Goal: Information Seeking & Learning: Compare options

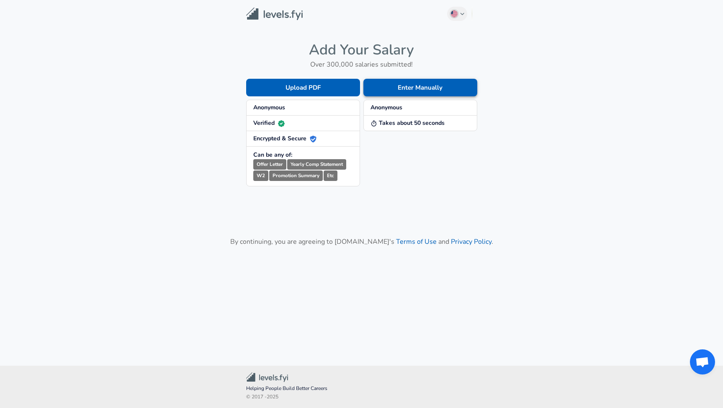
click at [414, 90] on button "Enter Manually" at bounding box center [420, 88] width 114 height 18
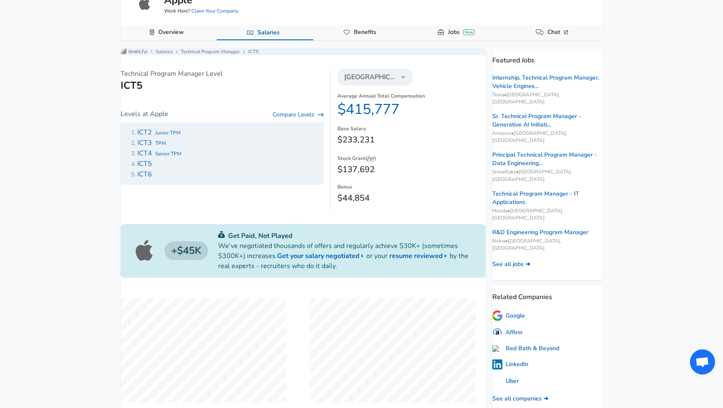
scroll to position [66, 0]
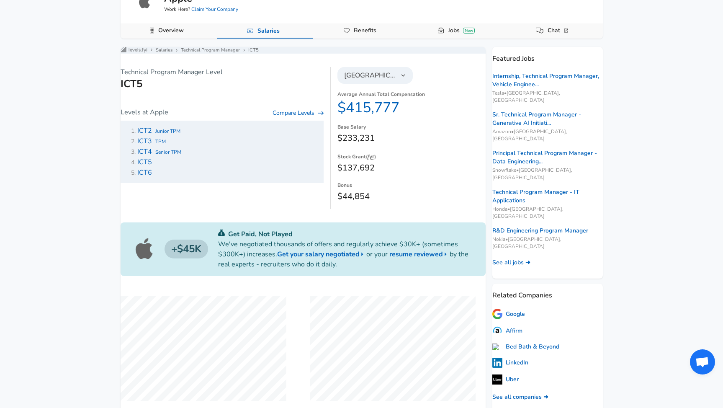
click at [387, 84] on button "[GEOGRAPHIC_DATA]" at bounding box center [374, 75] width 75 height 17
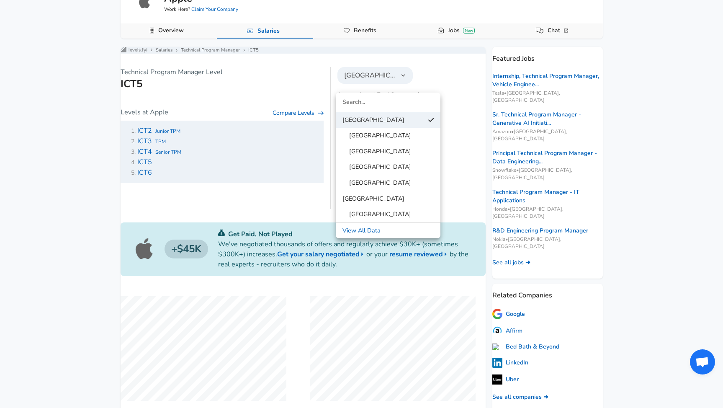
click at [401, 182] on span "[GEOGRAPHIC_DATA]" at bounding box center [376, 182] width 69 height 9
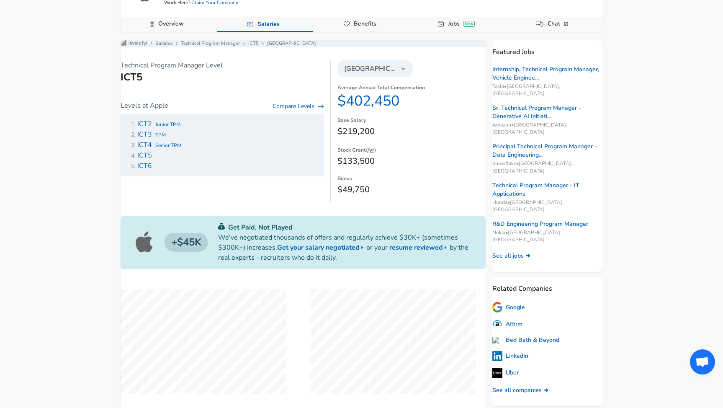
scroll to position [75, 0]
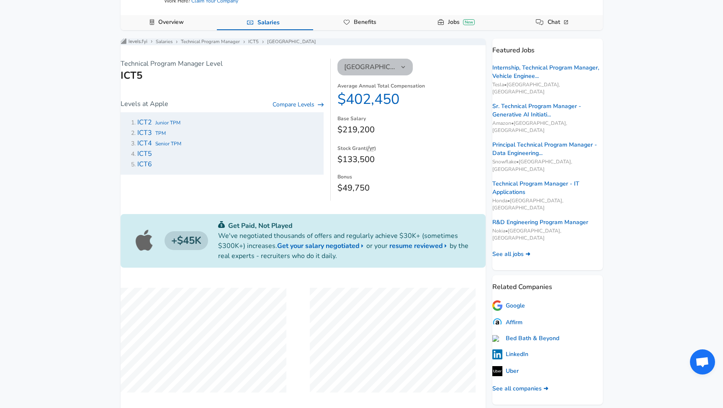
click at [401, 68] on icon "button" at bounding box center [403, 67] width 4 height 3
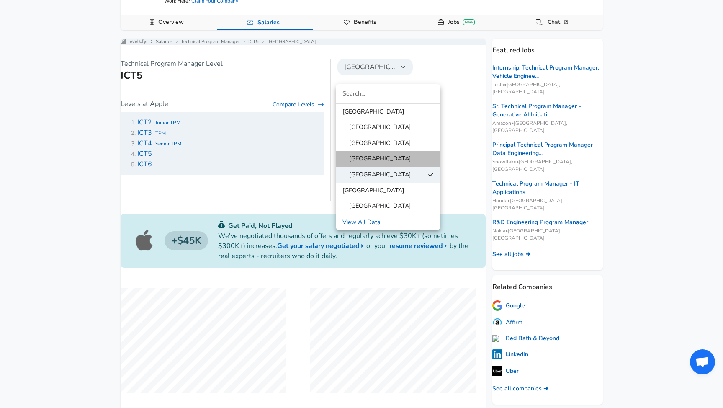
click at [410, 159] on link "[GEOGRAPHIC_DATA]" at bounding box center [388, 158] width 105 height 13
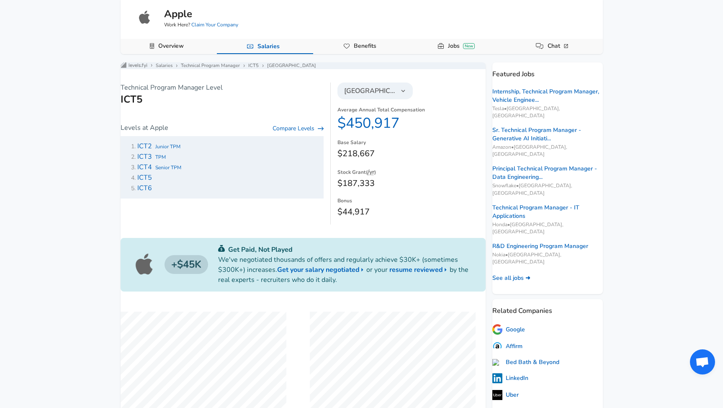
scroll to position [51, 0]
click at [397, 96] on button "[GEOGRAPHIC_DATA]" at bounding box center [374, 90] width 75 height 17
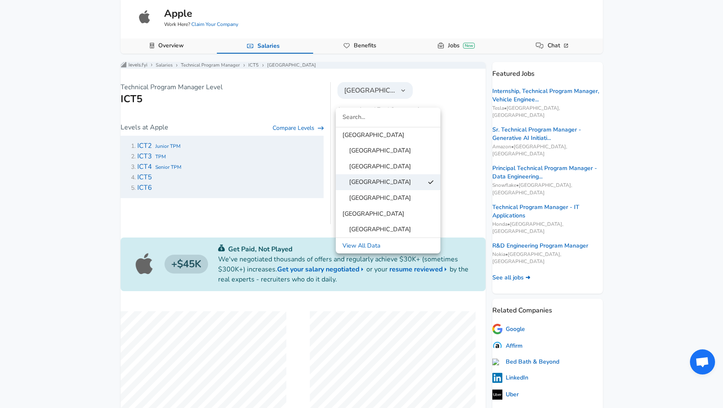
click at [411, 169] on link "[GEOGRAPHIC_DATA]" at bounding box center [388, 166] width 105 height 13
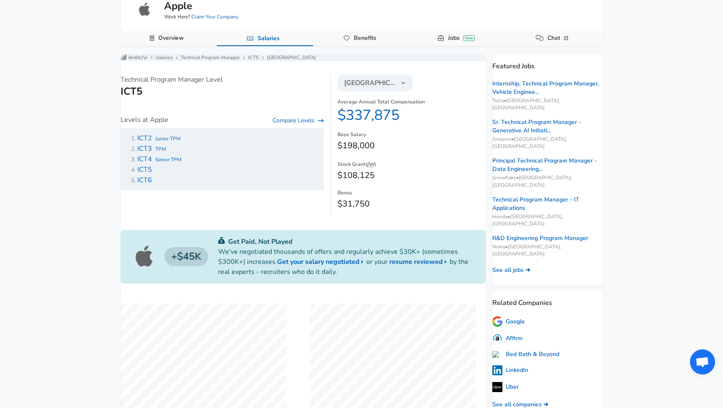
scroll to position [59, 0]
click at [401, 83] on icon "button" at bounding box center [403, 82] width 4 height 3
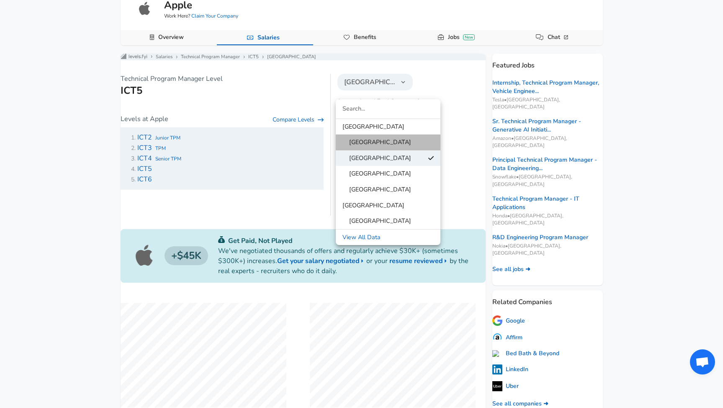
click at [387, 144] on span "[GEOGRAPHIC_DATA]" at bounding box center [376, 142] width 69 height 9
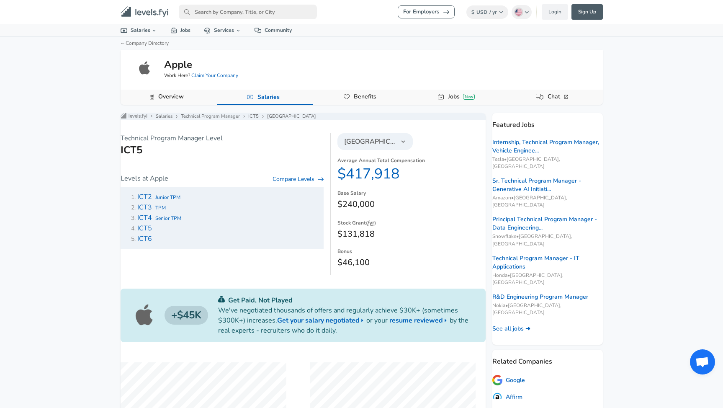
click at [147, 66] on img at bounding box center [145, 68] width 17 height 17
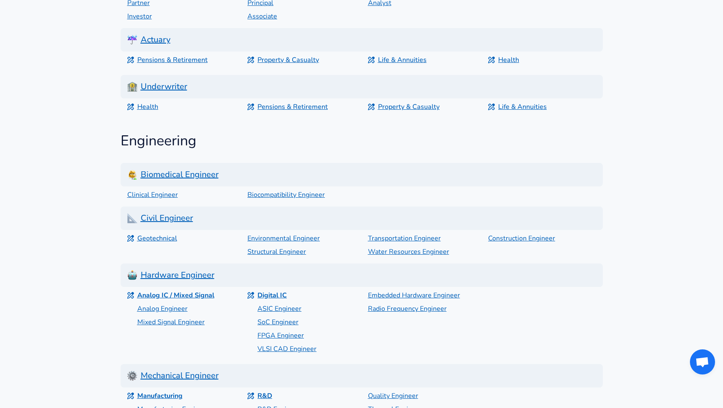
scroll to position [1189, 0]
click at [183, 263] on h6 "Hardware Engineer" at bounding box center [362, 274] width 482 height 23
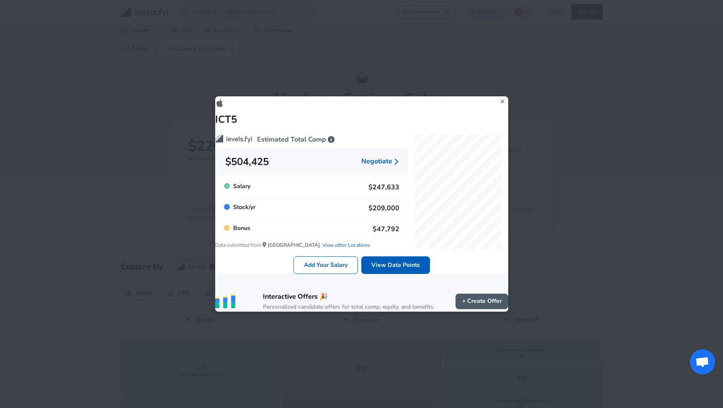
click at [501, 99] on icon at bounding box center [503, 101] width 4 height 4
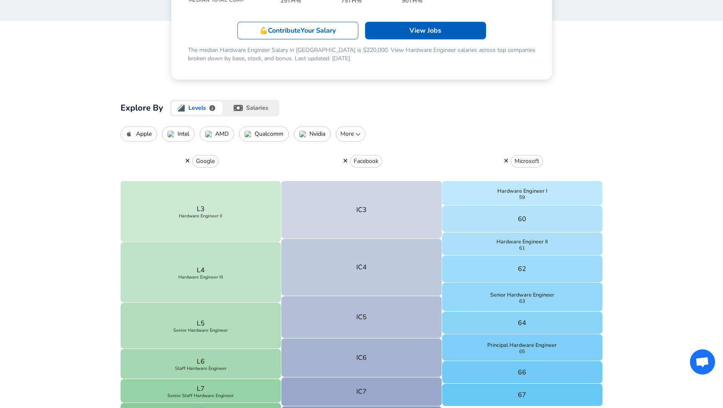
scroll to position [166, 0]
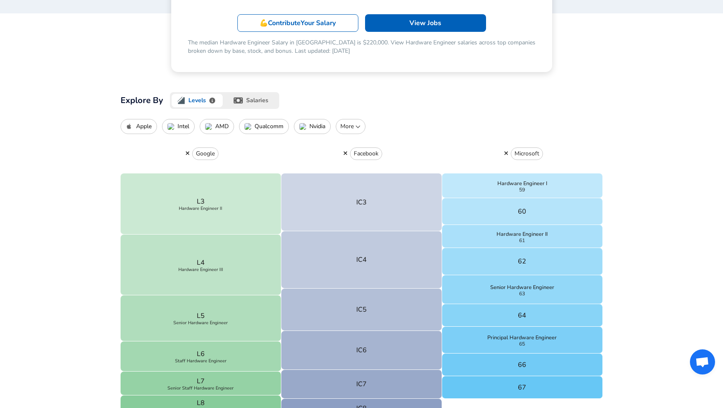
click at [151, 130] on button "Apple" at bounding box center [139, 126] width 36 height 15
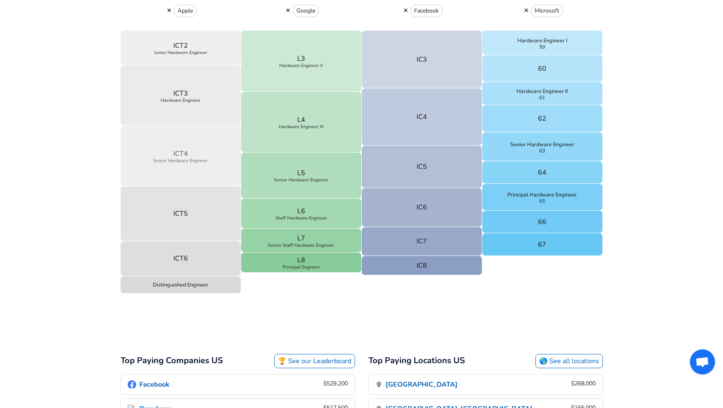
scroll to position [333, 0]
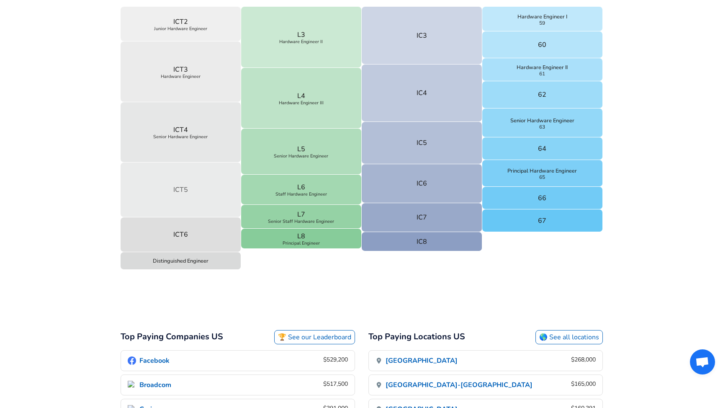
click at [182, 188] on p "ICT5" at bounding box center [180, 190] width 15 height 10
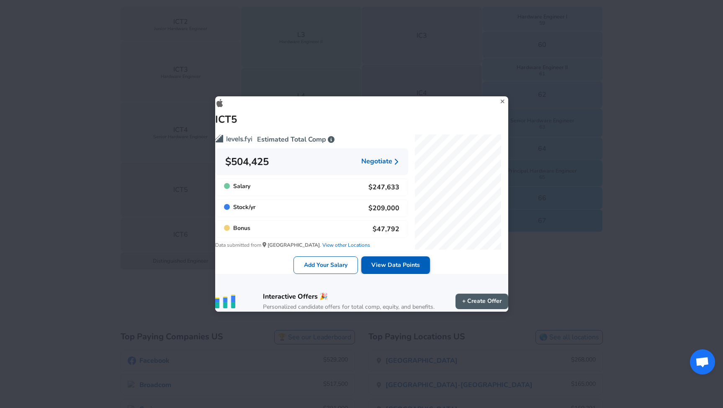
click at [393, 259] on link "View Data Points" at bounding box center [395, 265] width 69 height 18
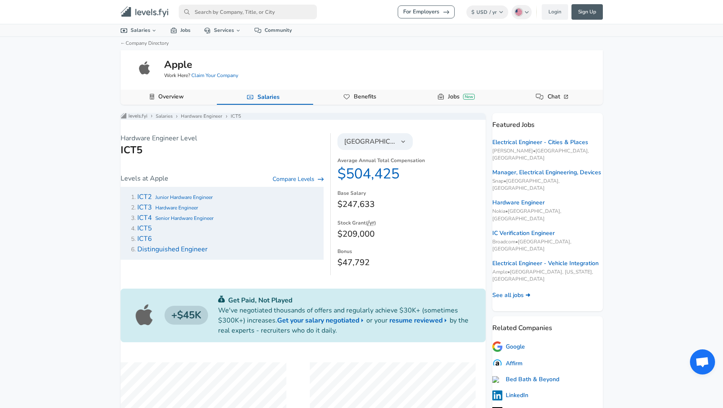
click at [399, 150] on button "[GEOGRAPHIC_DATA]" at bounding box center [374, 141] width 75 height 17
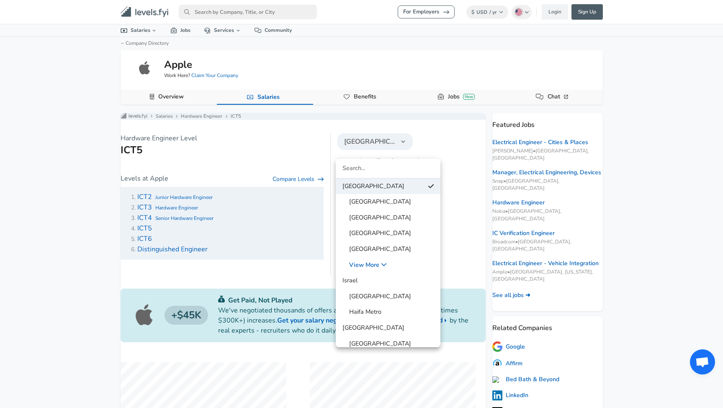
click at [401, 235] on span "[GEOGRAPHIC_DATA]" at bounding box center [376, 233] width 69 height 9
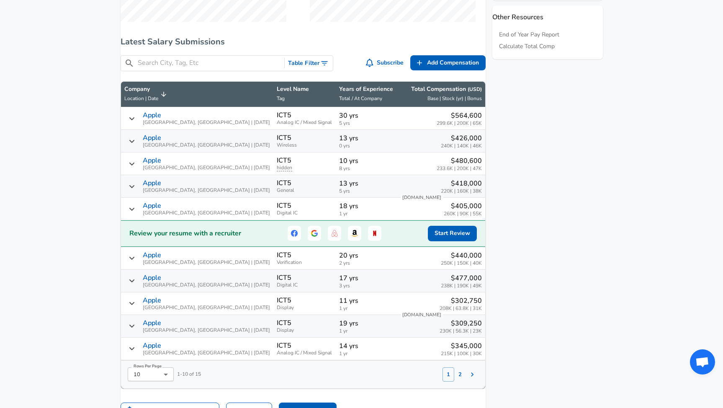
scroll to position [447, 0]
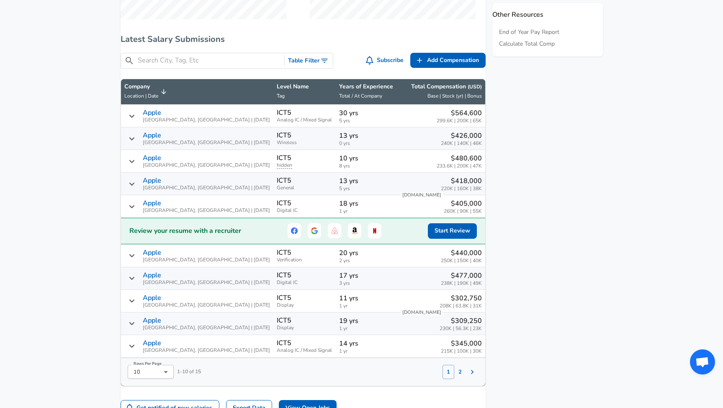
click at [135, 257] on icon "Salary Submissions" at bounding box center [132, 255] width 7 height 7
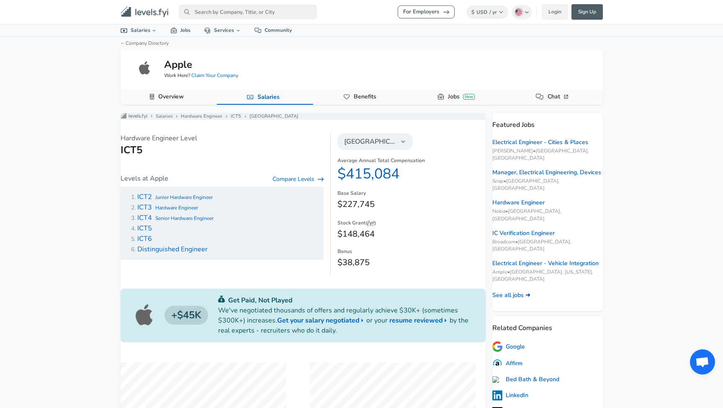
scroll to position [0, 0]
click at [382, 144] on span "[GEOGRAPHIC_DATA]" at bounding box center [370, 141] width 52 height 10
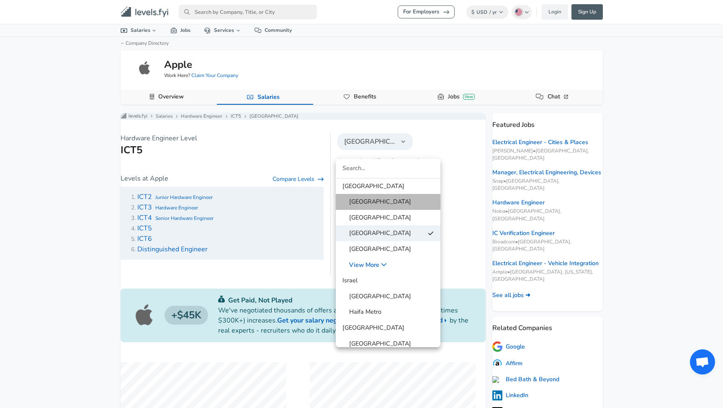
click at [377, 203] on span "[GEOGRAPHIC_DATA]" at bounding box center [376, 201] width 69 height 9
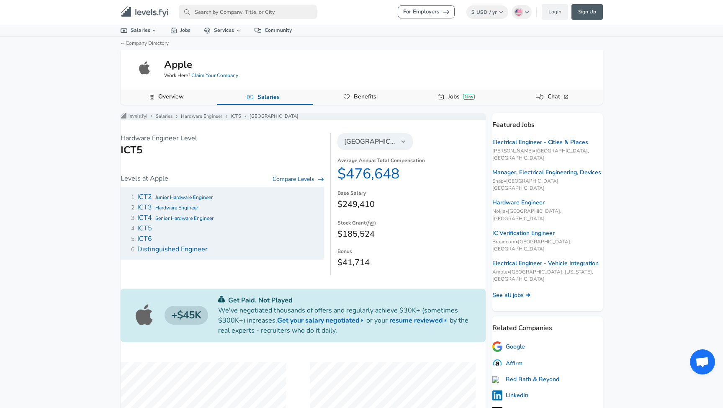
click at [383, 146] on span "[GEOGRAPHIC_DATA]" at bounding box center [370, 141] width 52 height 10
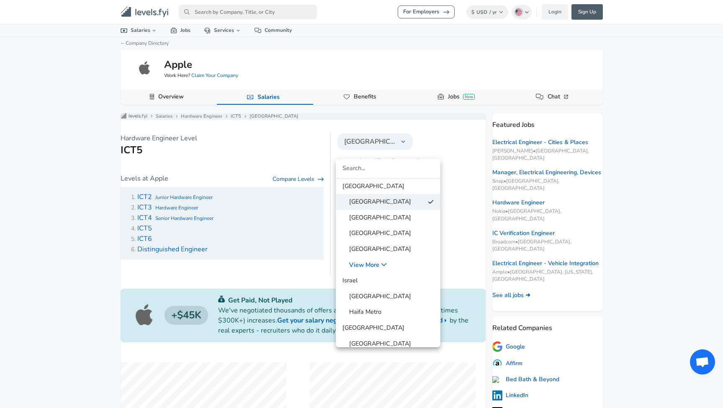
click at [383, 210] on li "[GEOGRAPHIC_DATA]" at bounding box center [388, 218] width 105 height 16
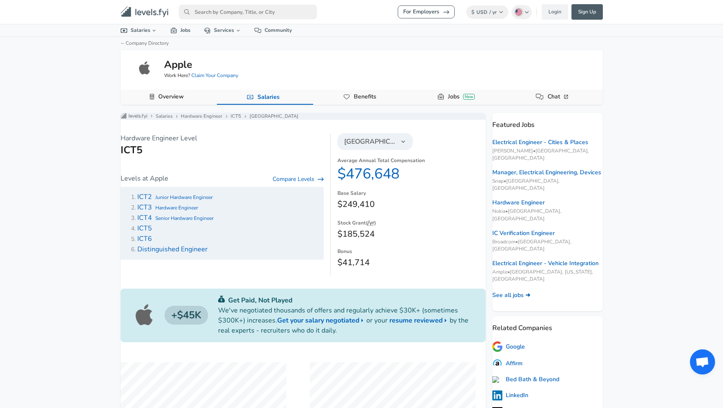
click at [384, 146] on span "[GEOGRAPHIC_DATA]" at bounding box center [370, 141] width 52 height 10
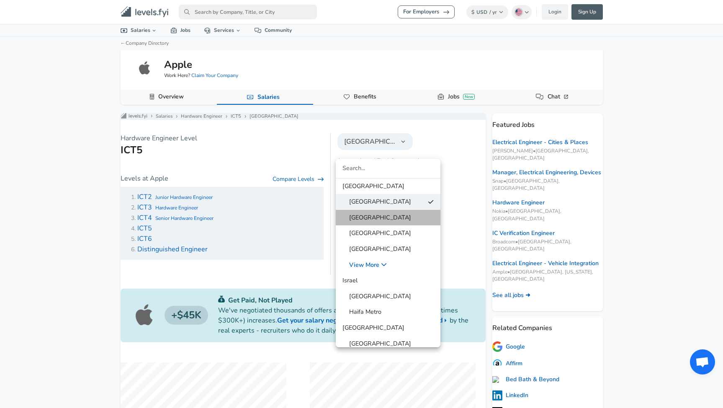
click at [390, 221] on span "[GEOGRAPHIC_DATA]" at bounding box center [376, 217] width 69 height 9
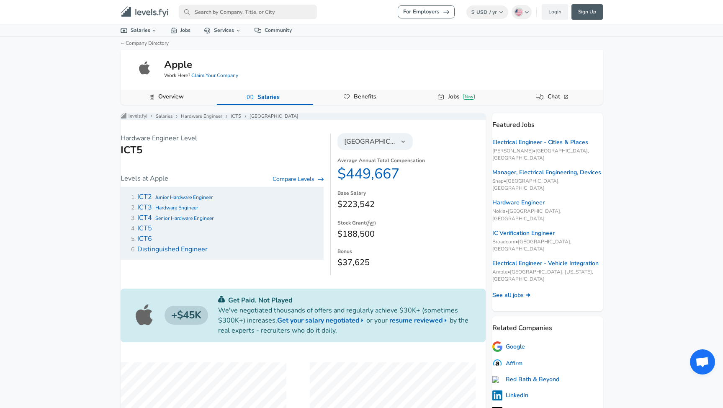
click at [396, 149] on button "[GEOGRAPHIC_DATA]" at bounding box center [374, 141] width 75 height 17
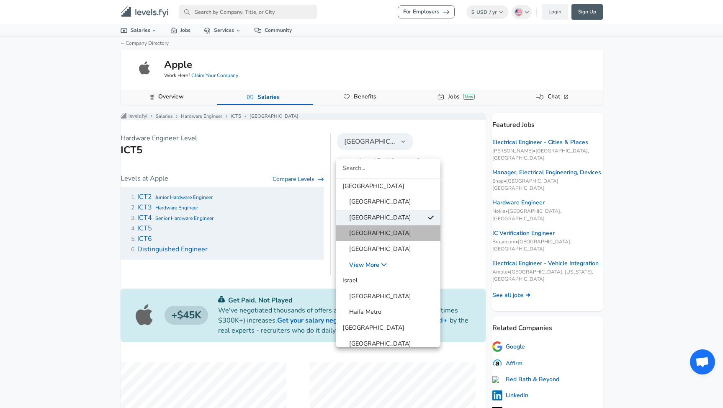
click at [408, 233] on span "[GEOGRAPHIC_DATA]" at bounding box center [376, 233] width 69 height 9
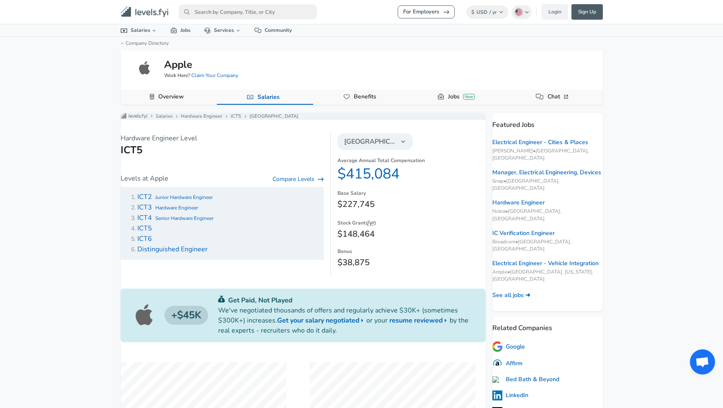
click at [380, 150] on button "[GEOGRAPHIC_DATA]" at bounding box center [374, 141] width 75 height 17
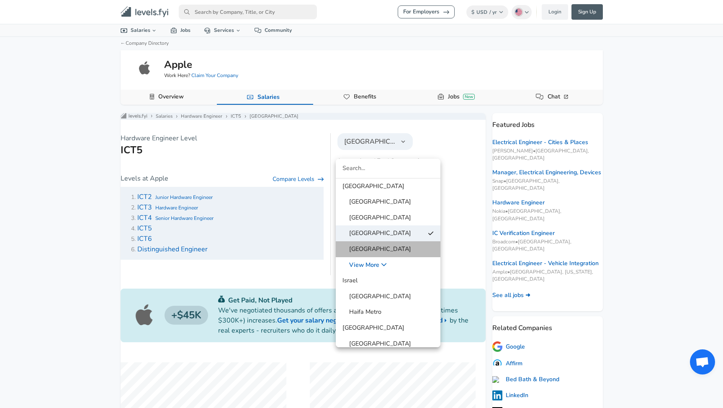
click at [388, 244] on span "[GEOGRAPHIC_DATA]" at bounding box center [376, 248] width 69 height 9
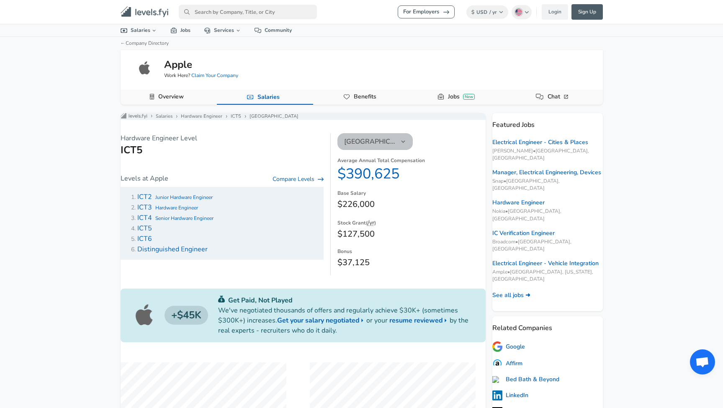
click at [378, 146] on span "[GEOGRAPHIC_DATA]" at bounding box center [370, 141] width 52 height 10
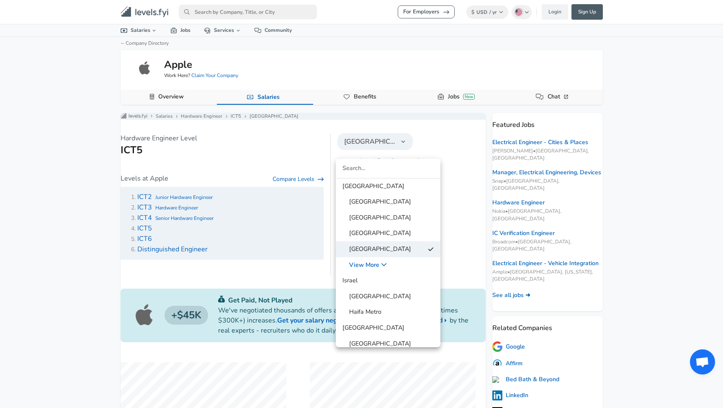
click at [411, 292] on span "[GEOGRAPHIC_DATA]" at bounding box center [376, 296] width 69 height 9
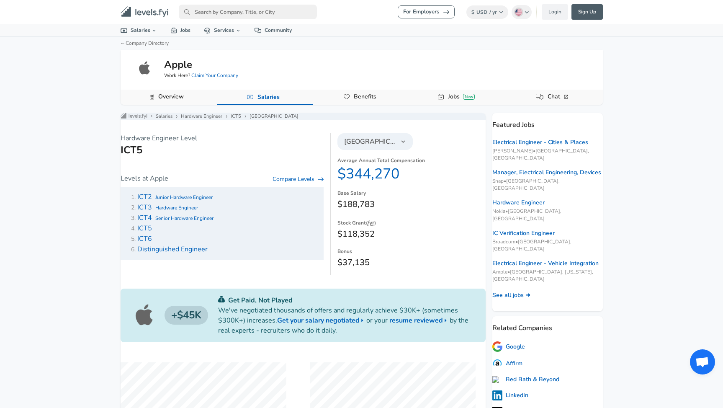
click at [383, 146] on span "[GEOGRAPHIC_DATA]" at bounding box center [370, 141] width 52 height 10
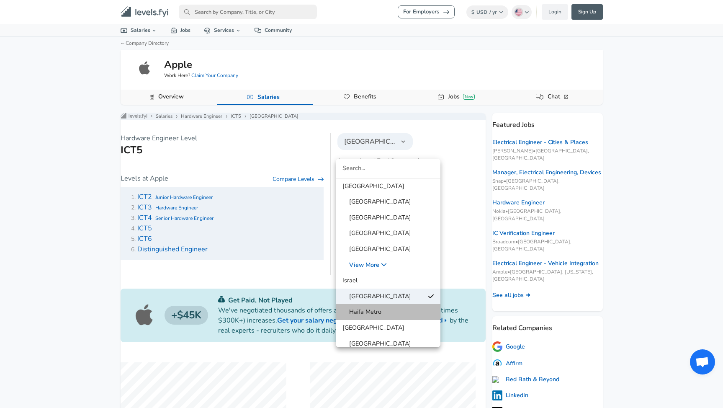
click at [385, 313] on link "Haifa Metro" at bounding box center [388, 312] width 105 height 13
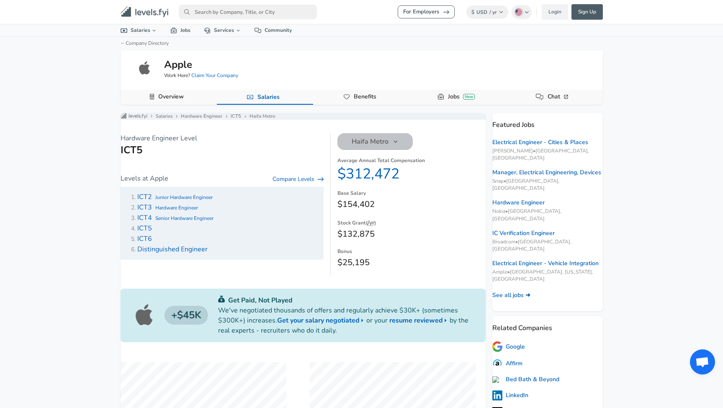
click at [368, 146] on span "Haifa Metro" at bounding box center [370, 141] width 37 height 10
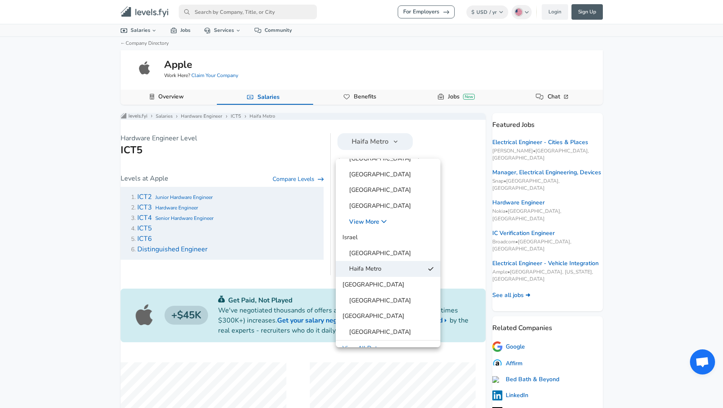
scroll to position [44, 0]
click at [391, 296] on span "[GEOGRAPHIC_DATA]" at bounding box center [376, 300] width 69 height 9
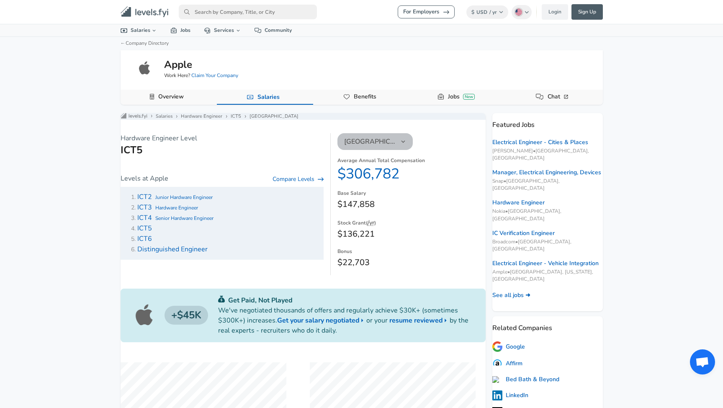
click at [389, 142] on span "[GEOGRAPHIC_DATA]" at bounding box center [370, 141] width 52 height 10
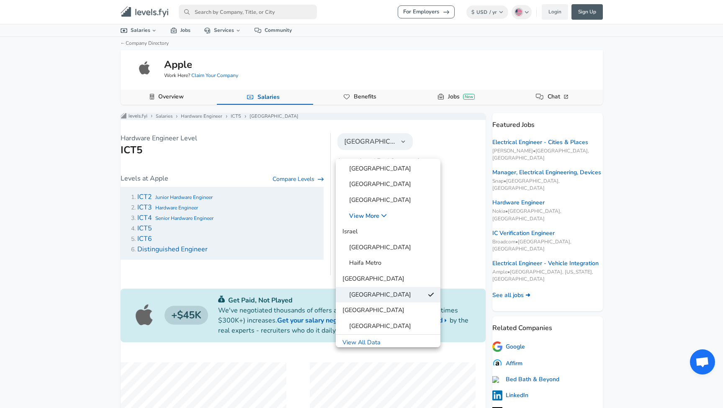
scroll to position [49, 0]
click at [411, 323] on link "[GEOGRAPHIC_DATA]" at bounding box center [388, 326] width 105 height 13
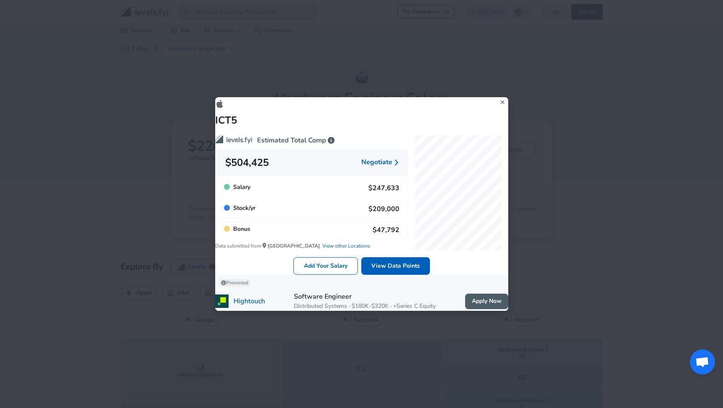
click at [497, 96] on icon at bounding box center [502, 102] width 11 height 13
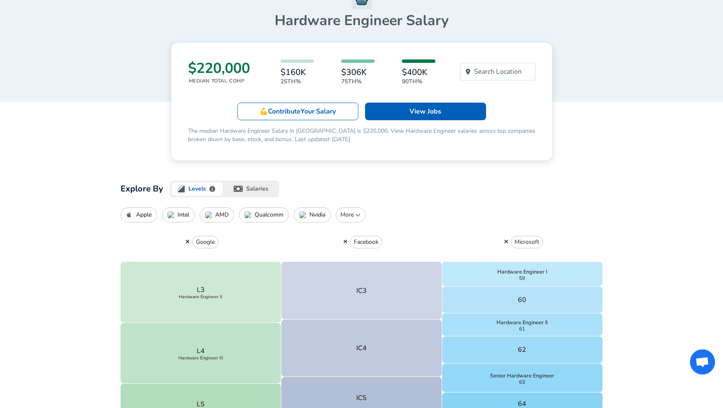
scroll to position [78, 0]
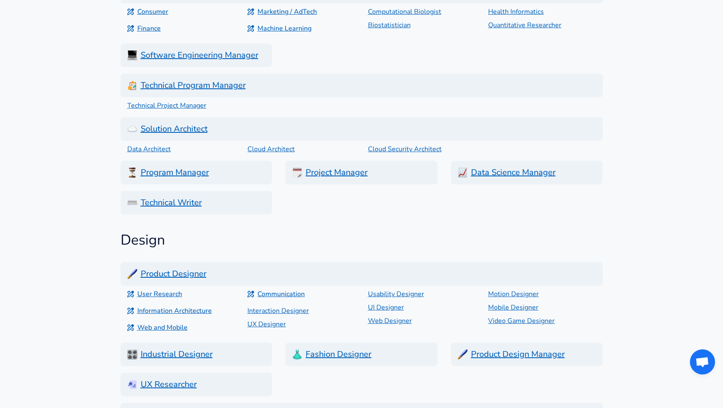
scroll to position [472, 0]
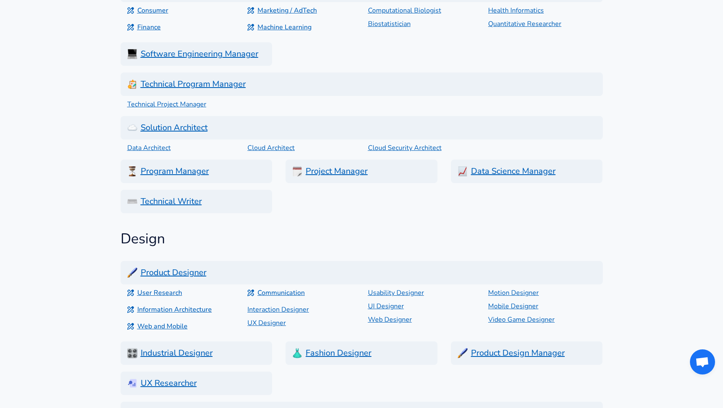
click at [214, 85] on h6 "Technical Program Manager" at bounding box center [362, 83] width 482 height 23
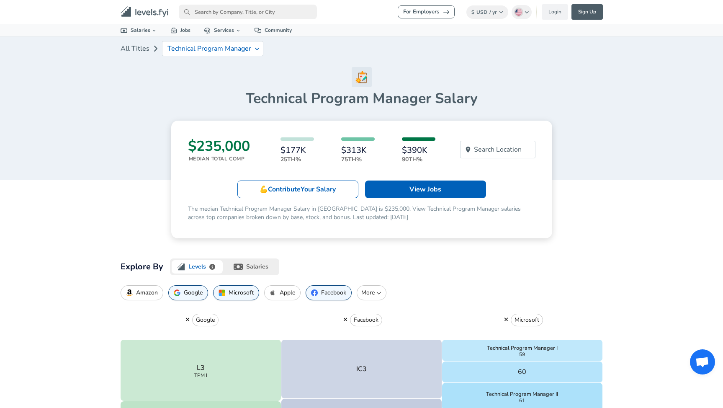
click at [273, 293] on img "button" at bounding box center [273, 292] width 7 height 7
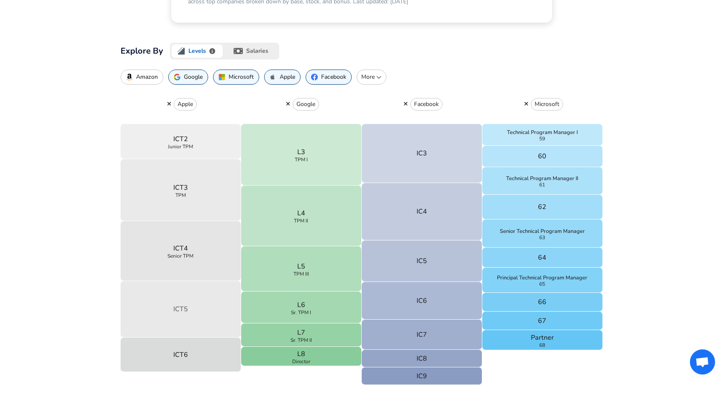
scroll to position [219, 0]
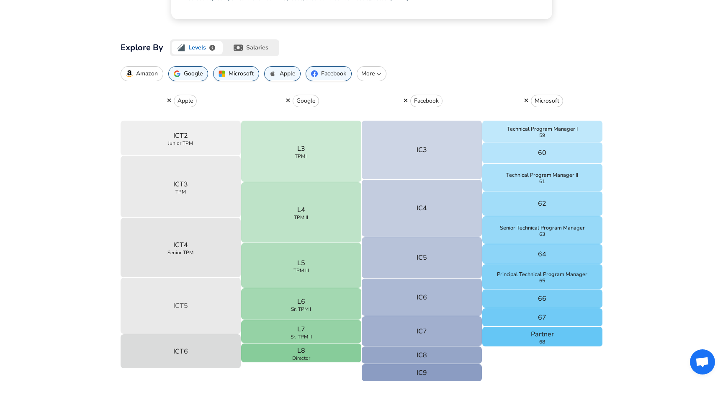
click at [226, 295] on button "ICT5" at bounding box center [181, 306] width 121 height 57
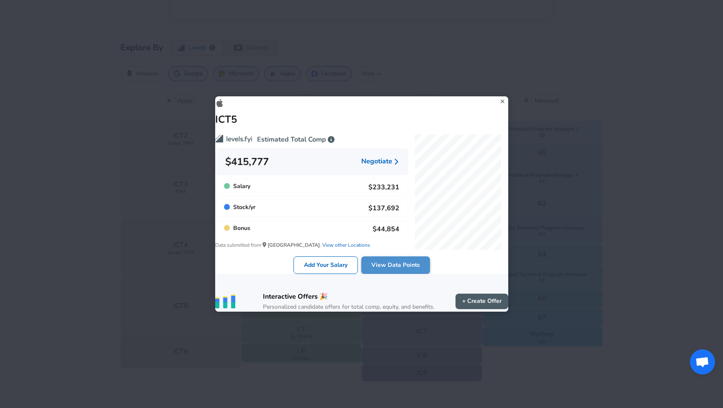
click at [401, 259] on link "View Data Points" at bounding box center [395, 265] width 69 height 18
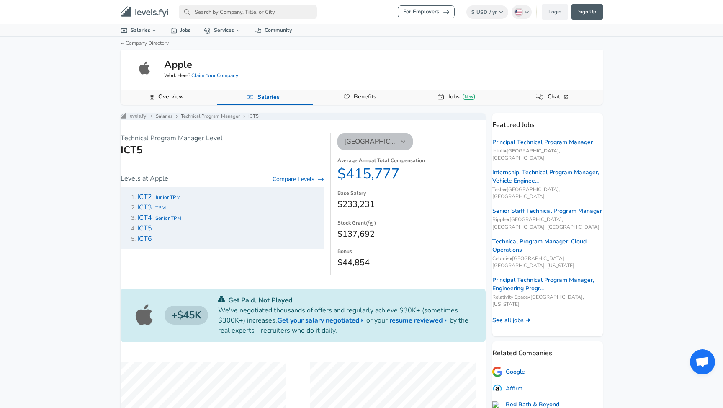
click at [399, 145] on icon "button" at bounding box center [403, 142] width 8 height 8
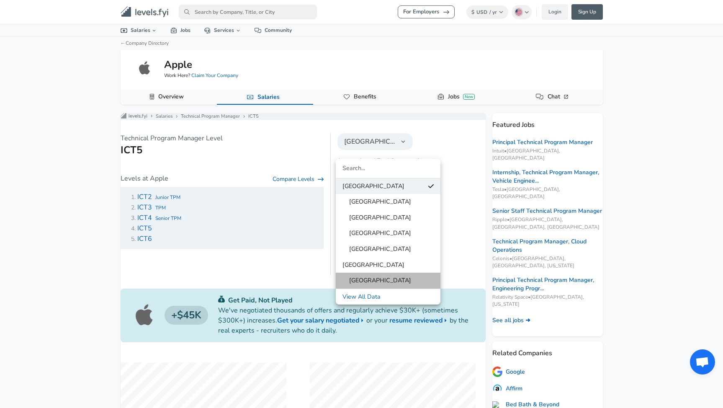
click at [384, 278] on span "[GEOGRAPHIC_DATA]" at bounding box center [376, 280] width 69 height 9
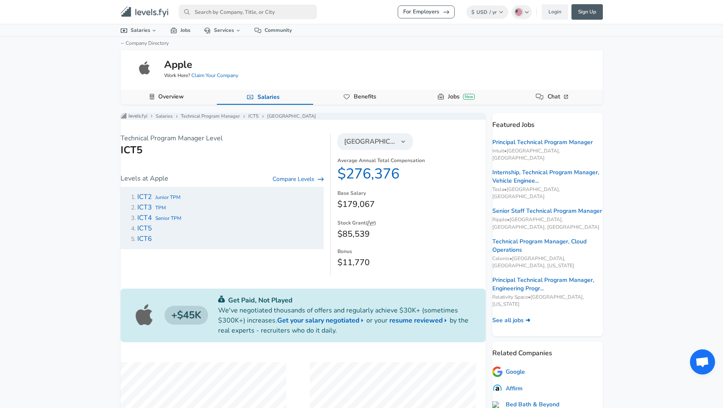
click at [395, 142] on button "[GEOGRAPHIC_DATA]" at bounding box center [374, 141] width 75 height 17
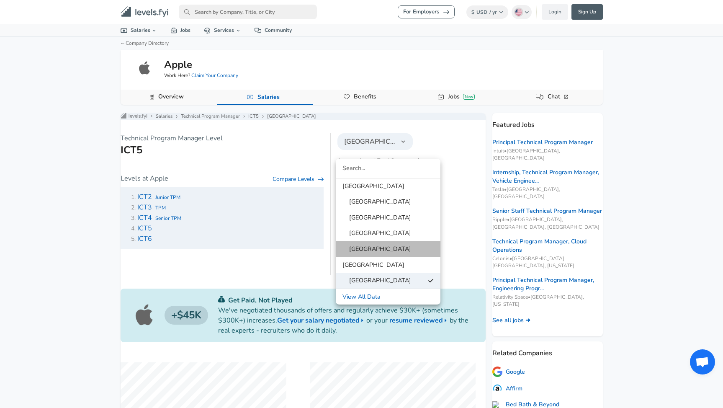
click at [379, 253] on link "[GEOGRAPHIC_DATA]" at bounding box center [388, 249] width 105 height 13
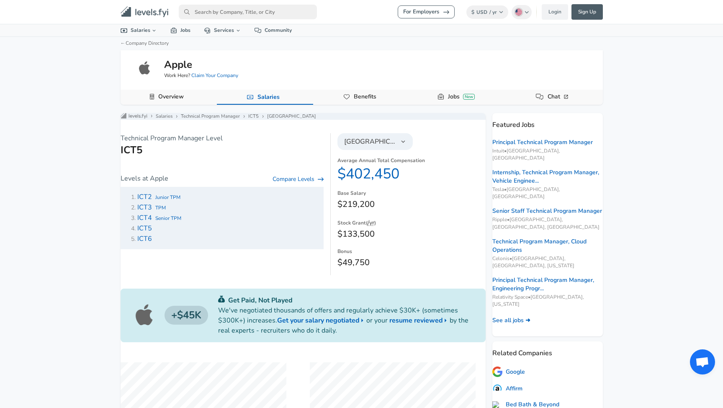
click at [181, 221] on span "Senior TPM" at bounding box center [168, 218] width 26 height 7
click at [379, 146] on span "[GEOGRAPHIC_DATA]" at bounding box center [370, 141] width 52 height 10
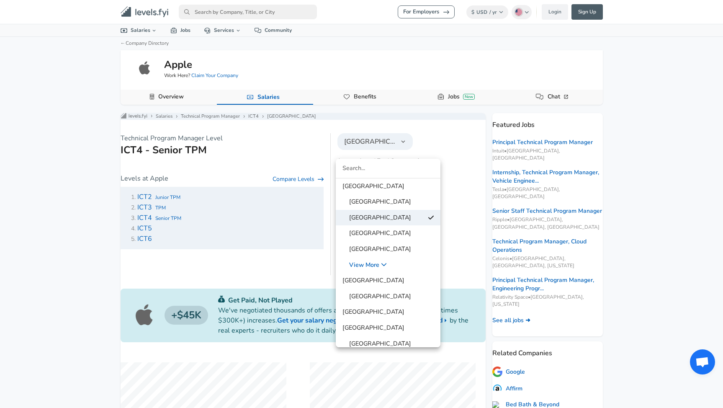
click at [449, 172] on div at bounding box center [361, 204] width 723 height 408
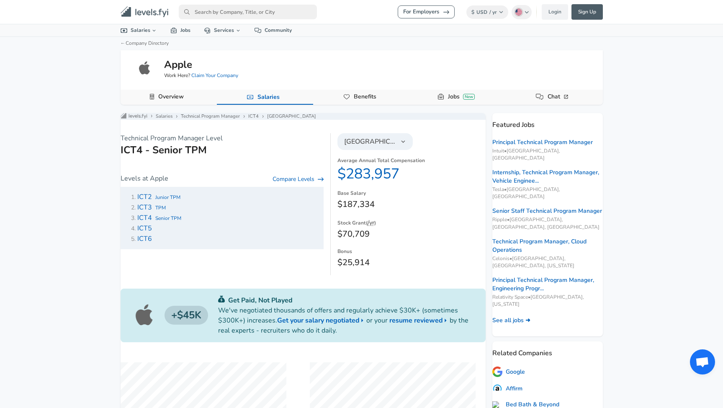
click at [163, 211] on link "ICT3 TPM" at bounding box center [151, 207] width 28 height 8
click at [394, 148] on button "[GEOGRAPHIC_DATA]" at bounding box center [374, 141] width 75 height 17
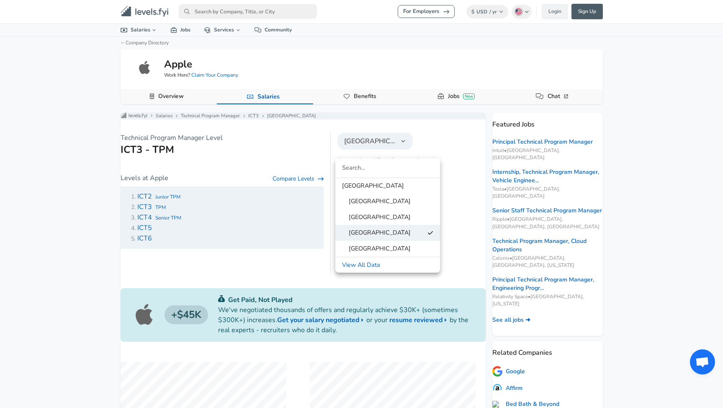
scroll to position [0, 0]
click at [391, 244] on span "[GEOGRAPHIC_DATA]" at bounding box center [376, 248] width 69 height 9
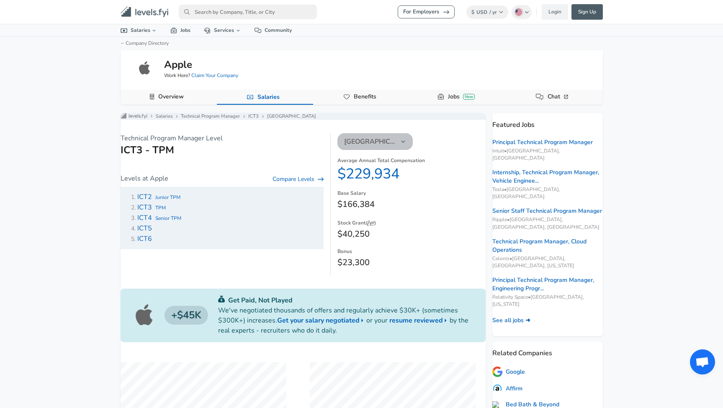
click at [382, 146] on span "[GEOGRAPHIC_DATA]" at bounding box center [370, 141] width 52 height 10
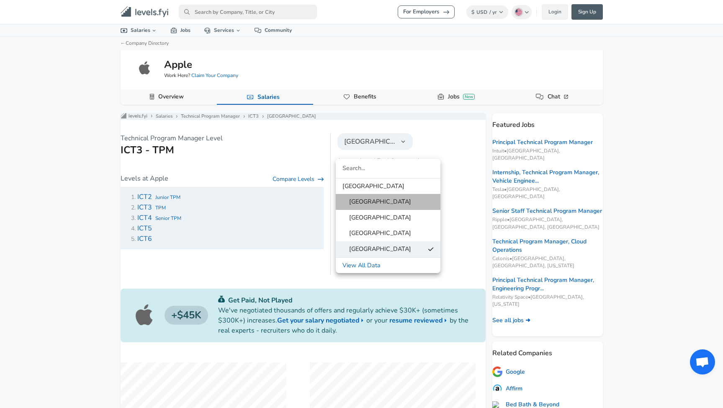
click at [390, 203] on span "[GEOGRAPHIC_DATA]" at bounding box center [376, 201] width 69 height 9
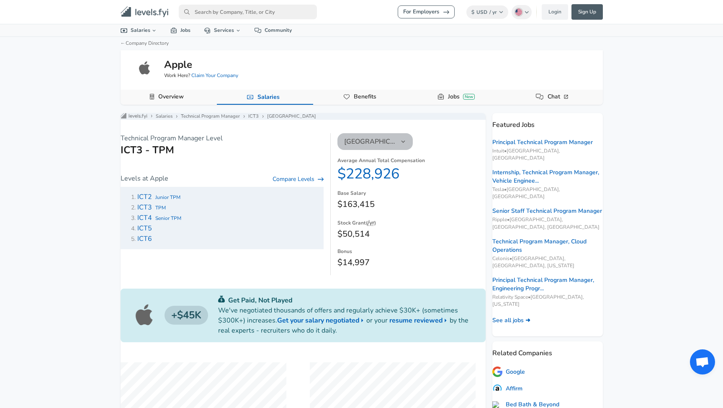
click at [386, 144] on span "[GEOGRAPHIC_DATA]" at bounding box center [370, 141] width 52 height 10
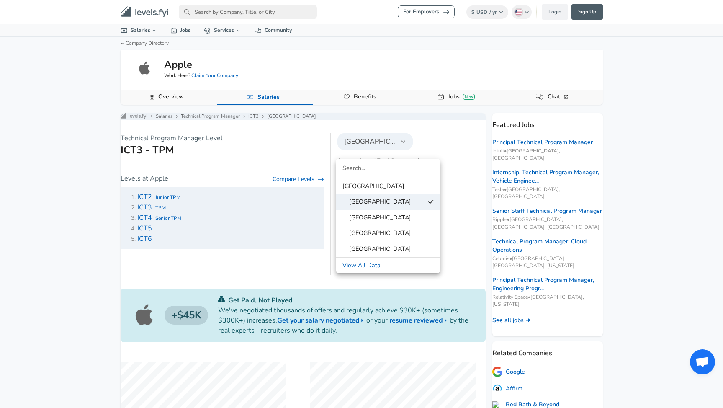
click at [398, 233] on span "[GEOGRAPHIC_DATA]" at bounding box center [376, 233] width 69 height 9
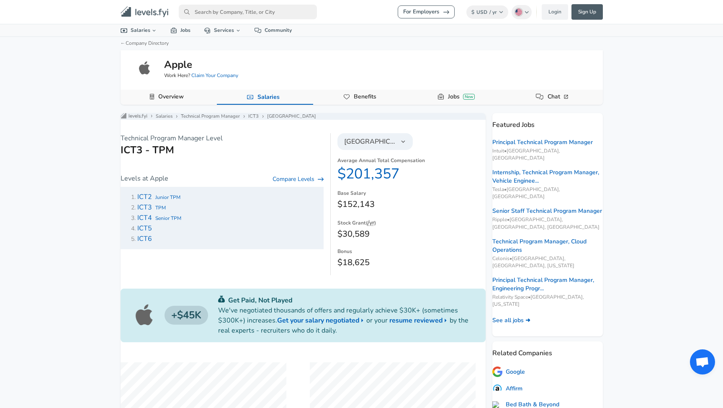
click at [152, 221] on span "ICT4" at bounding box center [144, 217] width 15 height 9
click at [355, 146] on span "[GEOGRAPHIC_DATA]" at bounding box center [370, 141] width 52 height 10
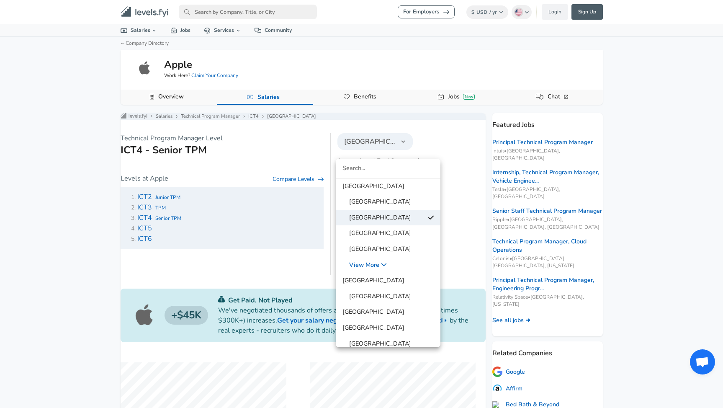
click at [380, 249] on span "[GEOGRAPHIC_DATA]" at bounding box center [376, 248] width 69 height 9
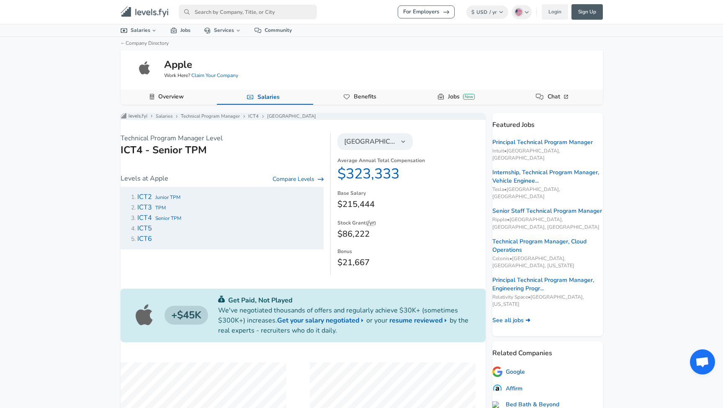
click at [368, 150] on button "[GEOGRAPHIC_DATA]" at bounding box center [374, 141] width 75 height 17
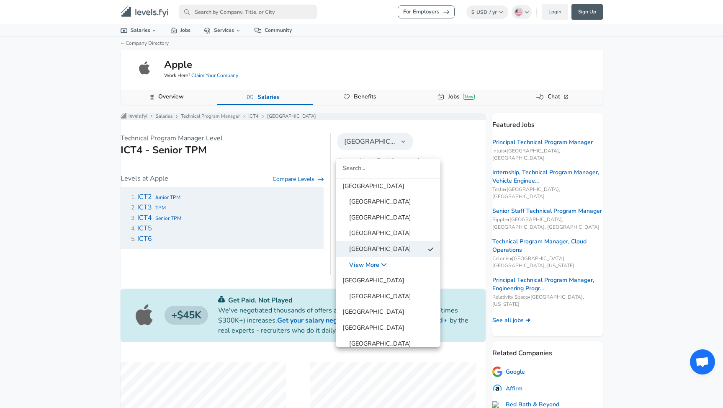
scroll to position [0, 0]
click at [380, 203] on span "[GEOGRAPHIC_DATA]" at bounding box center [376, 201] width 69 height 9
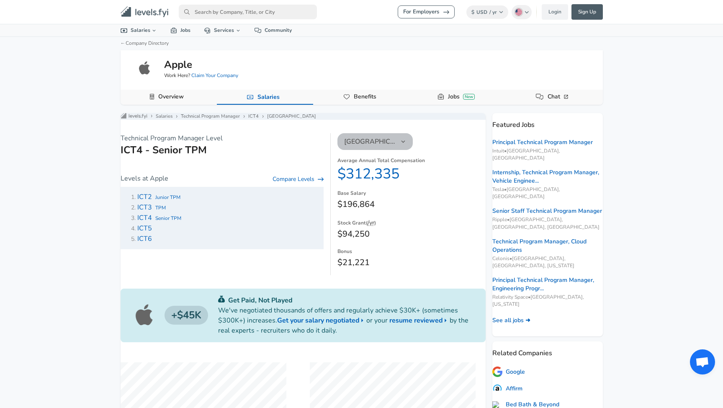
click at [379, 146] on span "[GEOGRAPHIC_DATA]" at bounding box center [370, 141] width 52 height 10
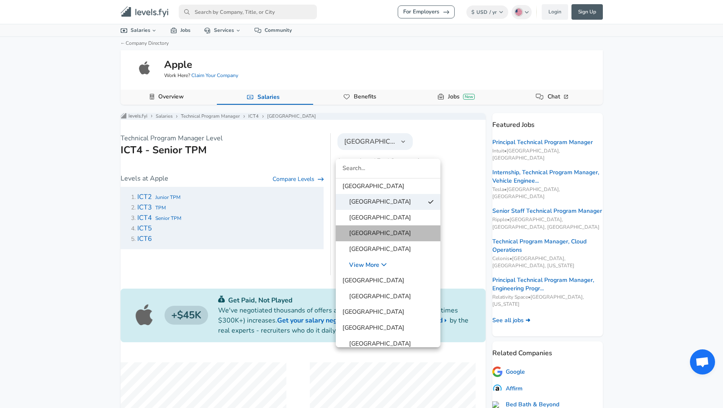
click at [393, 232] on span "[GEOGRAPHIC_DATA]" at bounding box center [376, 233] width 69 height 9
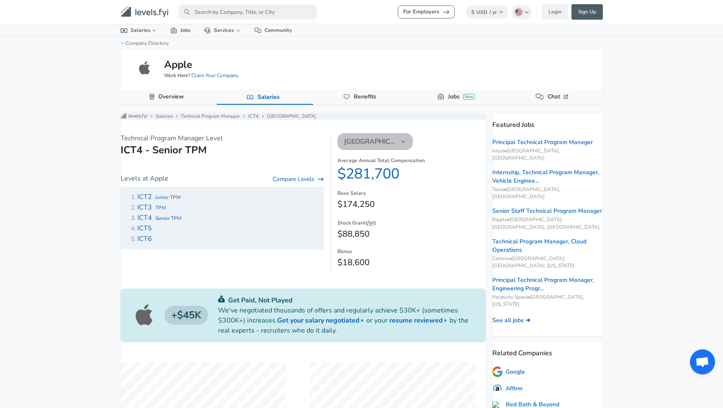
click at [370, 150] on button "[GEOGRAPHIC_DATA]" at bounding box center [374, 141] width 75 height 17
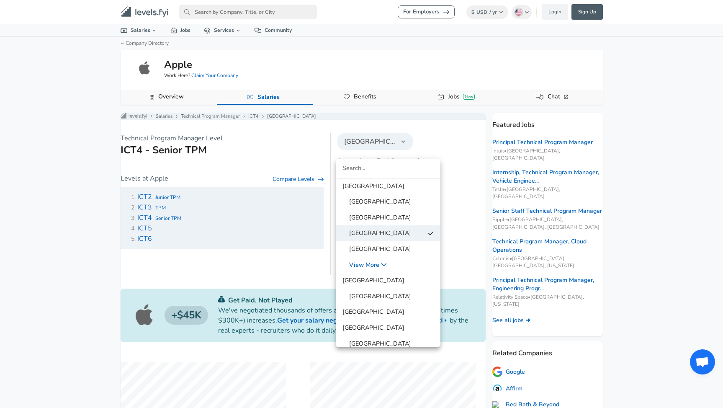
click at [456, 170] on div at bounding box center [361, 204] width 723 height 408
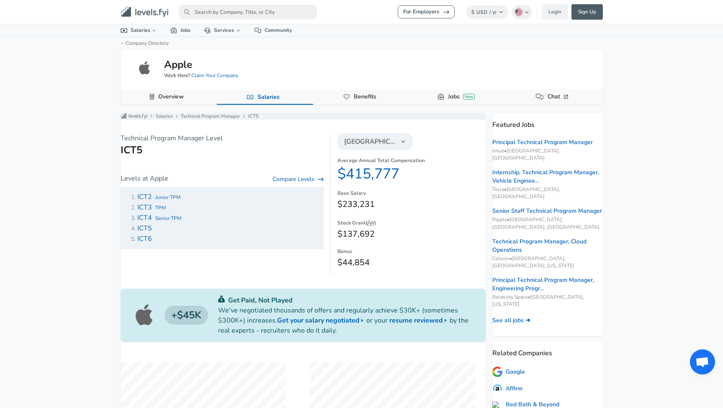
scroll to position [219, 0]
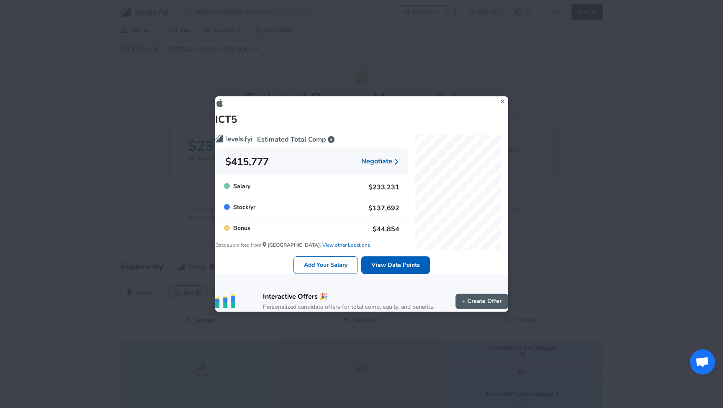
click at [497, 95] on icon at bounding box center [502, 101] width 11 height 13
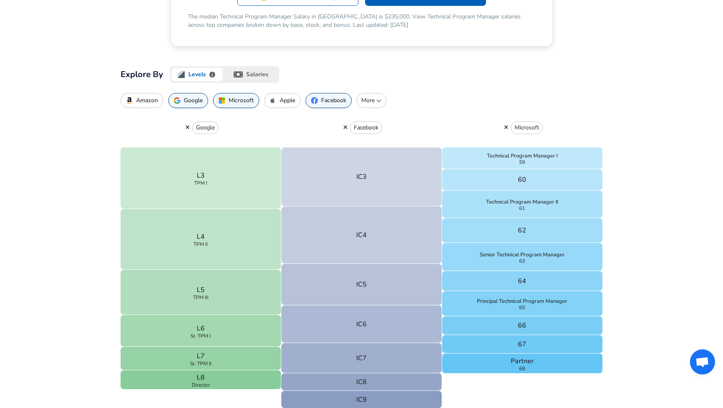
scroll to position [194, 0]
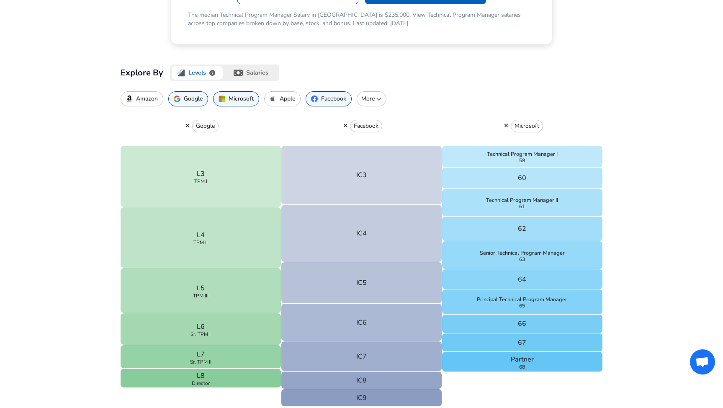
click at [273, 102] on button "Apple" at bounding box center [282, 98] width 36 height 15
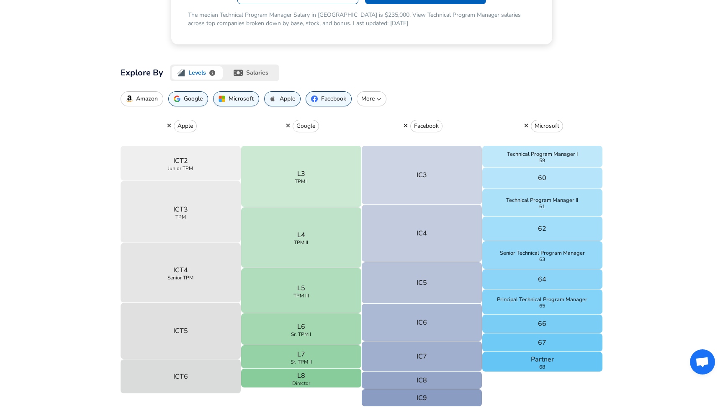
click at [143, 100] on p "Amazon" at bounding box center [147, 98] width 22 height 7
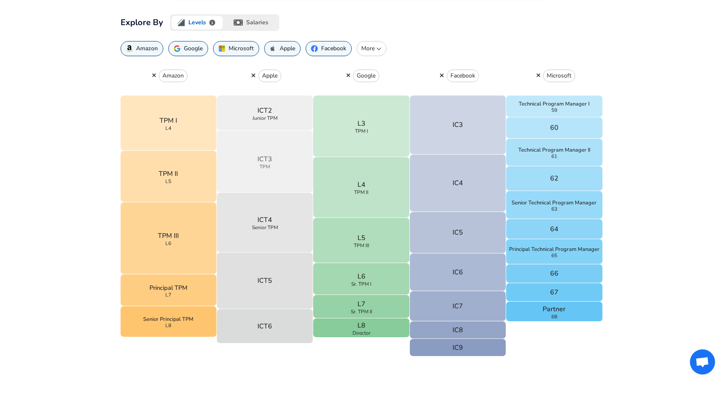
scroll to position [239, 0]
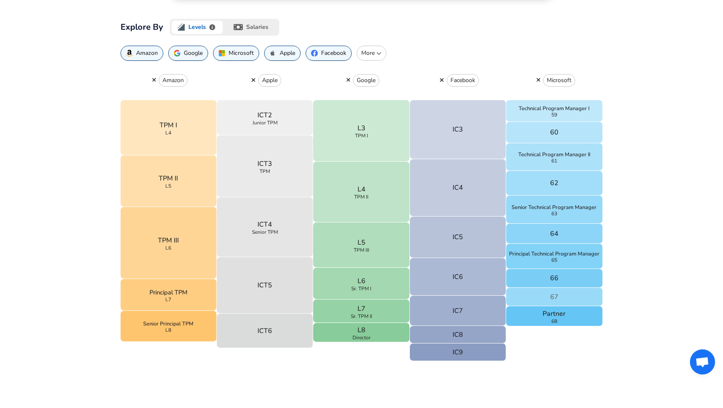
click at [535, 293] on button "67" at bounding box center [554, 297] width 96 height 18
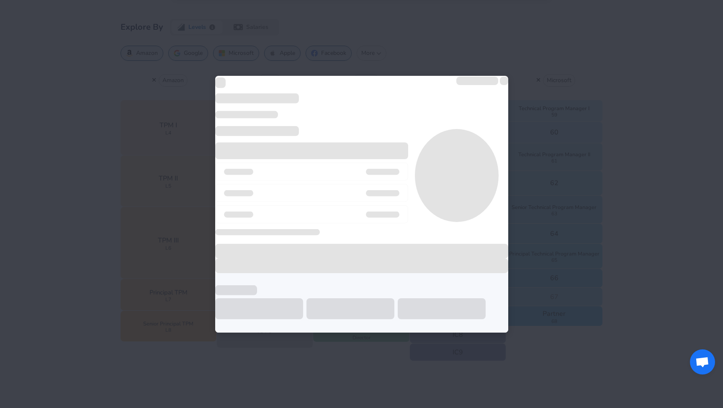
scroll to position [240, 0]
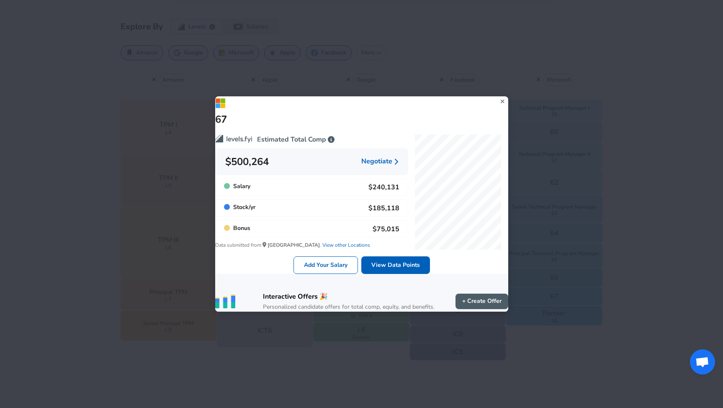
click at [497, 95] on icon at bounding box center [502, 101] width 11 height 13
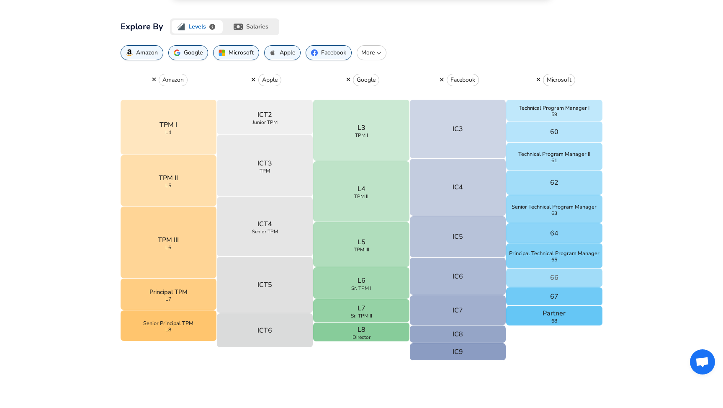
click at [544, 276] on button "66" at bounding box center [554, 277] width 96 height 19
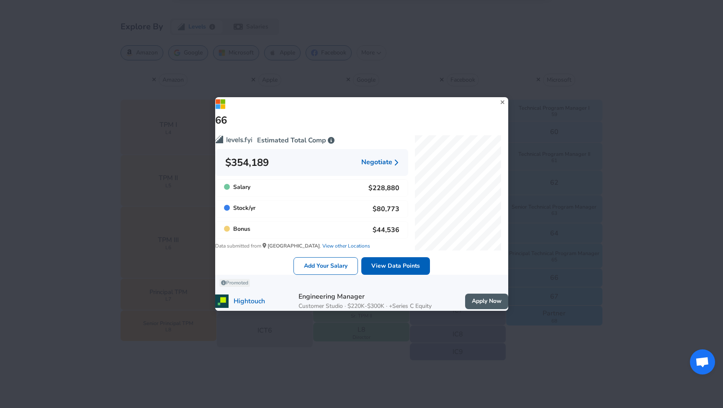
click at [497, 96] on icon at bounding box center [502, 102] width 11 height 13
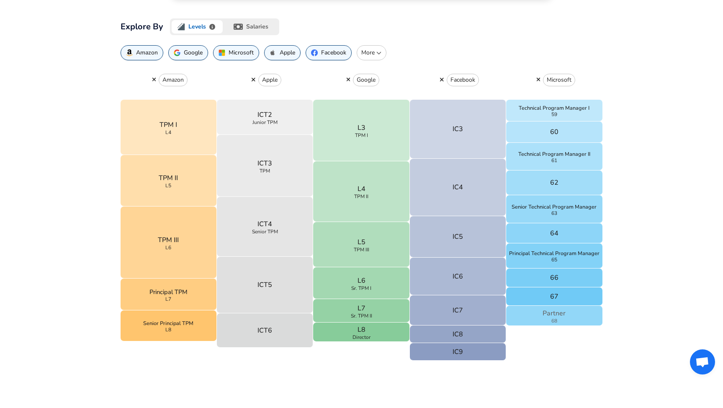
click at [563, 309] on p "Partner" at bounding box center [553, 313] width 23 height 10
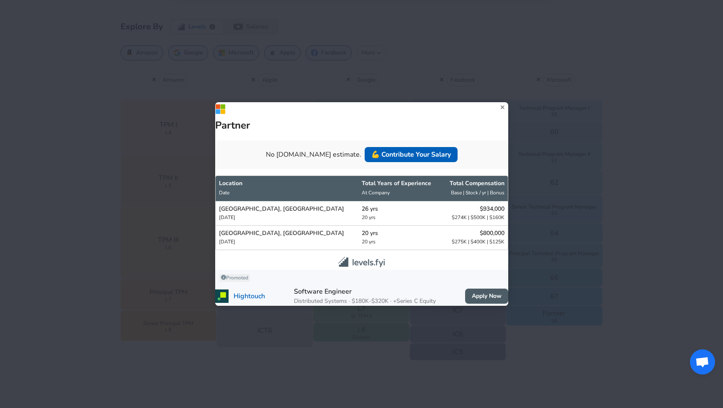
click at [497, 101] on icon at bounding box center [502, 107] width 11 height 13
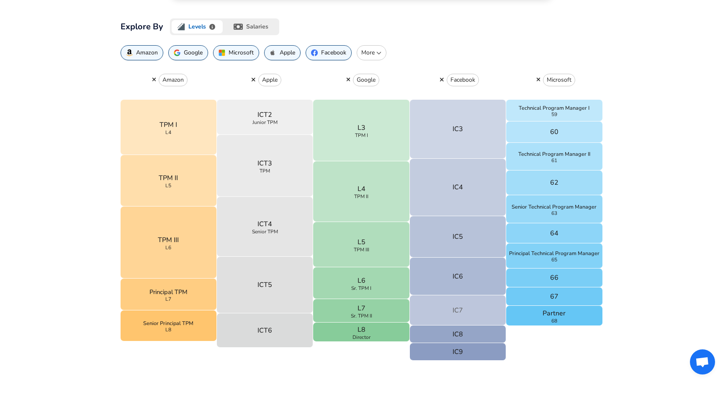
click at [464, 302] on button "IC7" at bounding box center [458, 310] width 96 height 30
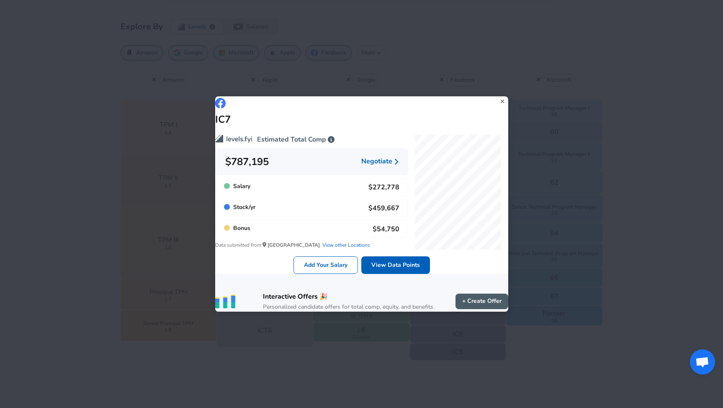
click at [497, 95] on icon at bounding box center [502, 101] width 11 height 13
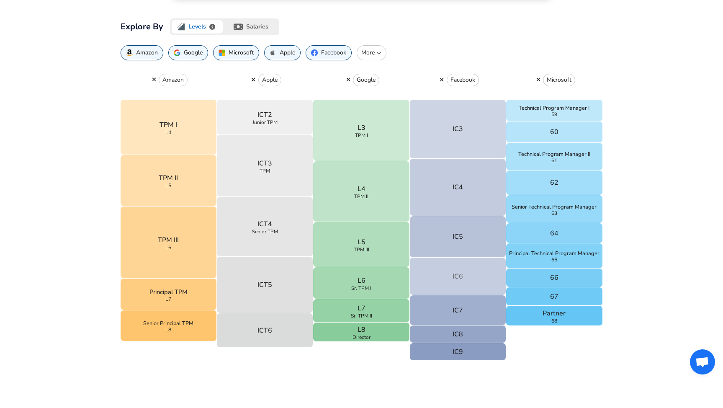
click at [443, 276] on button "IC6" at bounding box center [458, 276] width 96 height 38
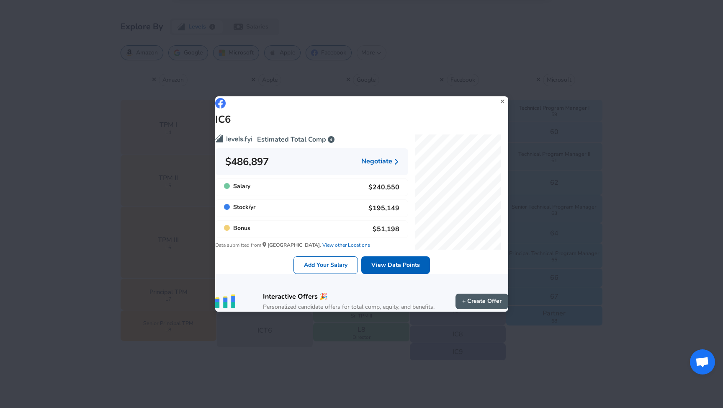
click at [501, 99] on icon at bounding box center [503, 101] width 4 height 4
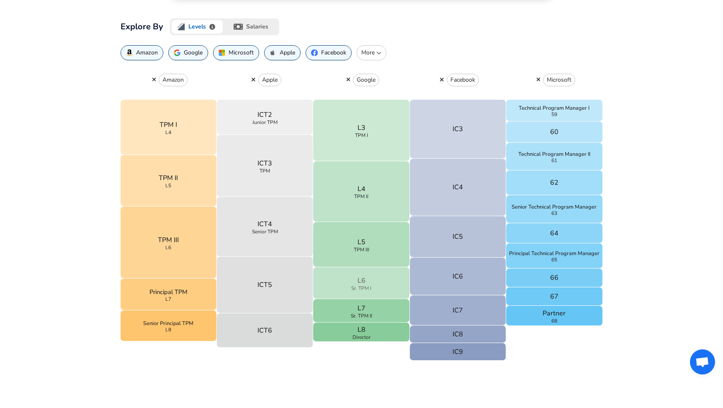
click at [389, 294] on button "L6 Sr. TPM I" at bounding box center [361, 283] width 96 height 32
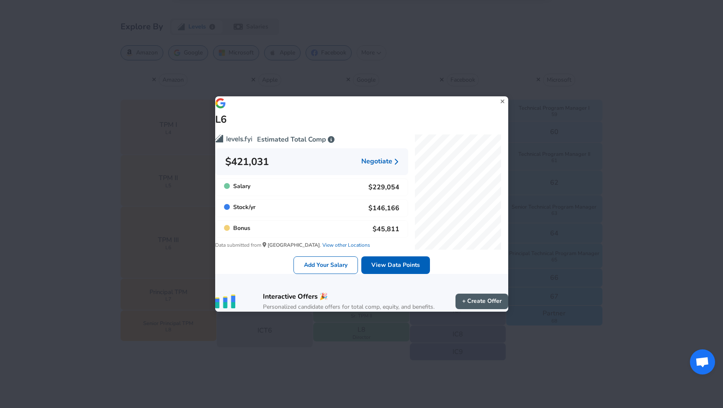
click at [497, 95] on icon at bounding box center [502, 101] width 11 height 13
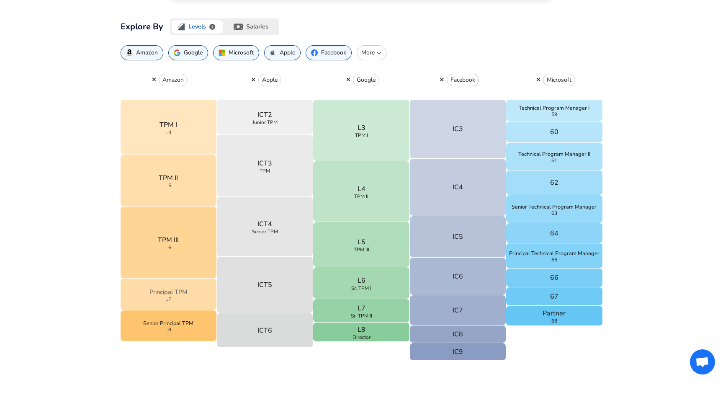
click at [208, 294] on button "Principal TPM L7" at bounding box center [169, 294] width 96 height 32
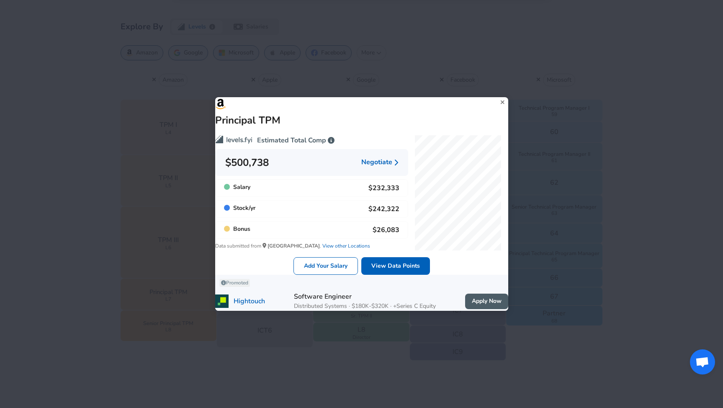
click at [501, 100] on icon at bounding box center [503, 102] width 4 height 4
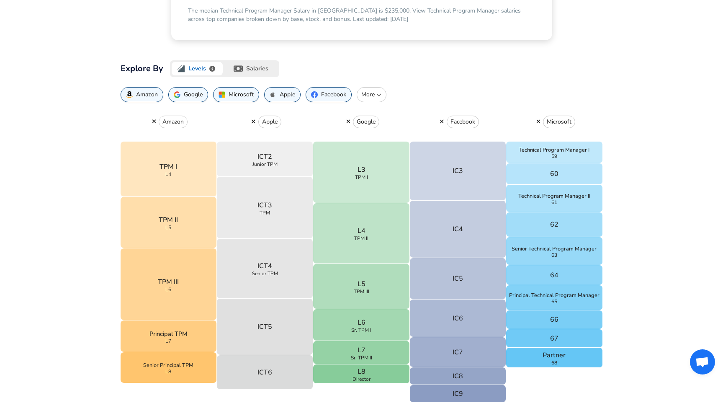
scroll to position [195, 0]
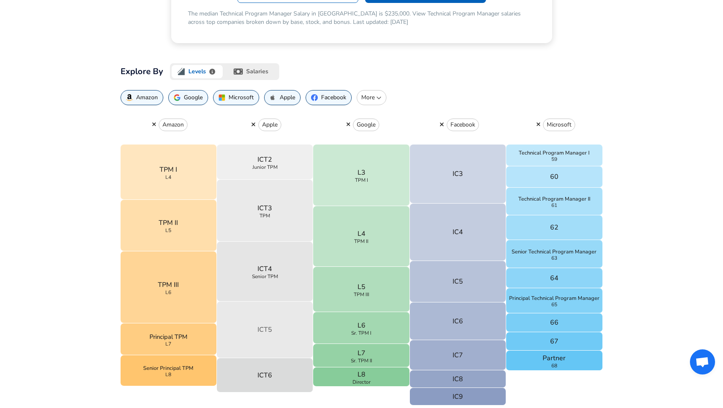
click at [285, 339] on button "ICT5" at bounding box center [265, 329] width 96 height 57
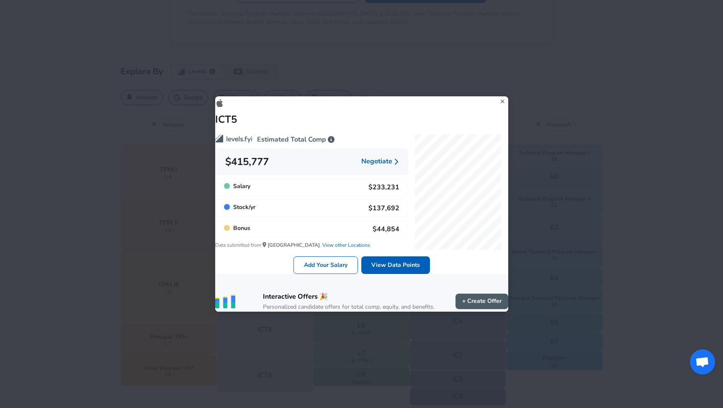
click at [501, 99] on icon at bounding box center [503, 101] width 4 height 4
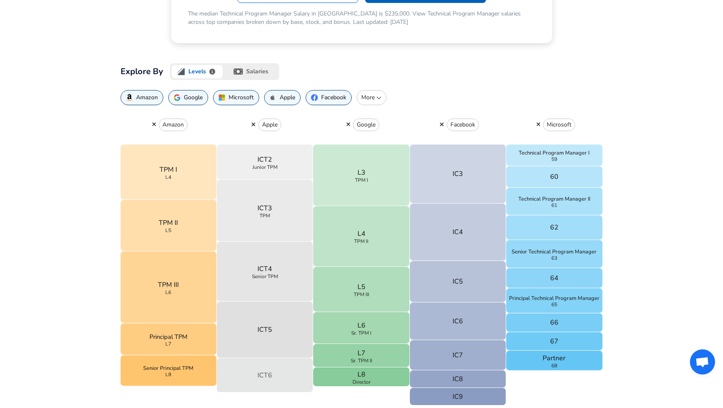
click at [250, 368] on button "ICT6" at bounding box center [265, 375] width 96 height 34
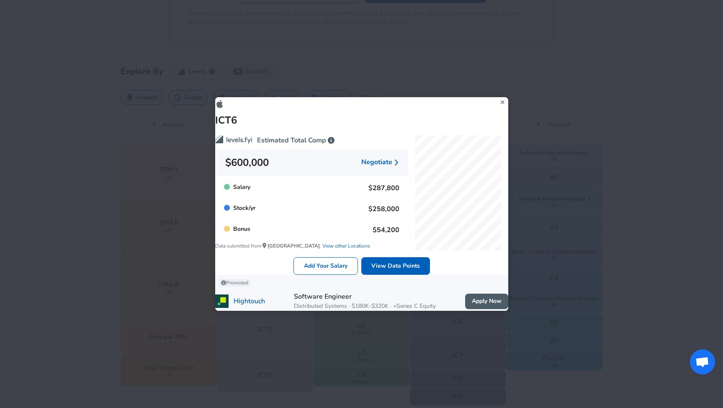
click at [497, 96] on icon at bounding box center [502, 102] width 11 height 13
